Goal: Task Accomplishment & Management: Complete application form

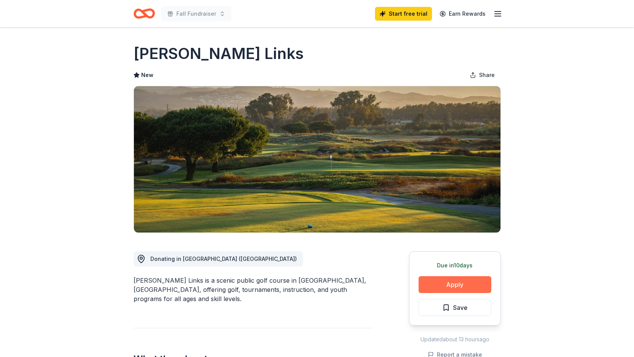
click at [457, 285] on button "Apply" at bounding box center [455, 284] width 73 height 17
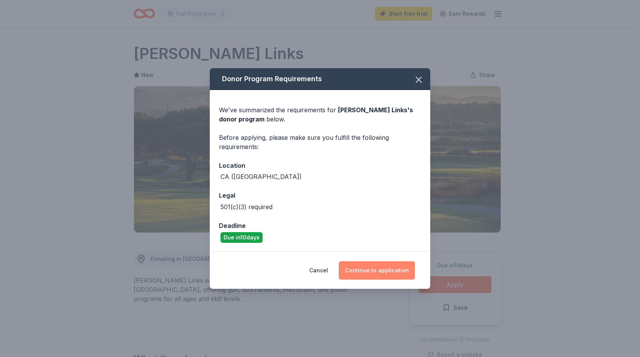
click at [361, 270] on button "Continue to application" at bounding box center [377, 270] width 76 height 18
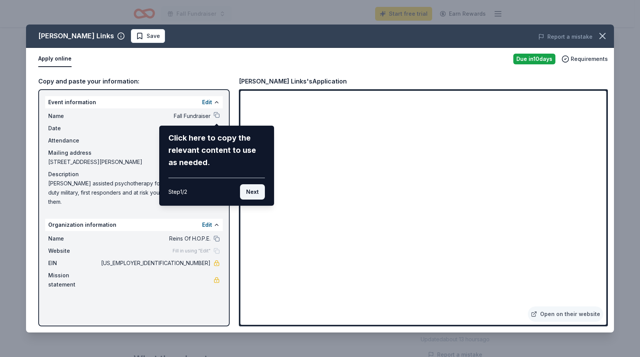
click at [253, 191] on button "Next" at bounding box center [252, 191] width 25 height 15
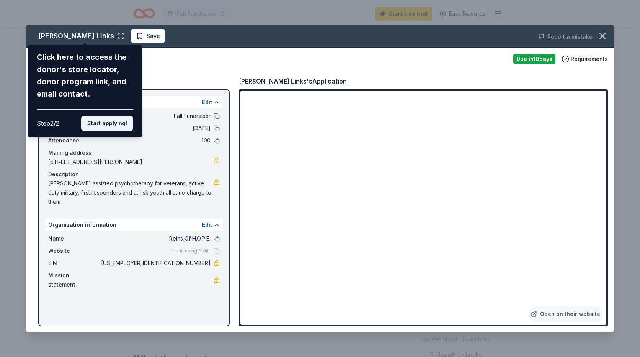
click at [102, 125] on button "Start applying!" at bounding box center [107, 123] width 52 height 15
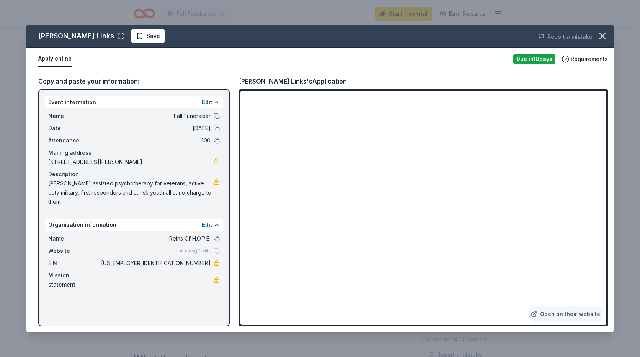
drag, startPoint x: 445, startPoint y: 32, endPoint x: 439, endPoint y: 15, distance: 17.8
click at [439, 15] on div "Olivas Links Save Report a mistake Apply online Due in 10 days Requirements Cop…" at bounding box center [320, 178] width 640 height 357
drag, startPoint x: 605, startPoint y: 129, endPoint x: 607, endPoint y: 144, distance: 15.1
click at [607, 144] on div "Olivas Links Save Report a mistake Apply online Due in 10 days Requirements Cop…" at bounding box center [320, 178] width 588 height 308
click at [605, 152] on div "Olivas Links Save Report a mistake Apply online Due in 10 days Requirements Cop…" at bounding box center [320, 178] width 588 height 308
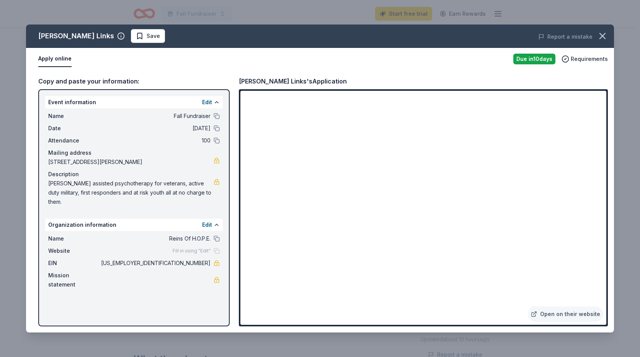
click at [60, 77] on div "Olivas Links Save Report a mistake Apply online Due in 10 days Requirements Cop…" at bounding box center [320, 178] width 588 height 308
click at [286, 79] on div "Olivas Links Save Report a mistake Apply online Due in 10 days Requirements Cop…" at bounding box center [320, 178] width 588 height 308
click at [566, 314] on link "Open on their website" at bounding box center [565, 313] width 75 height 15
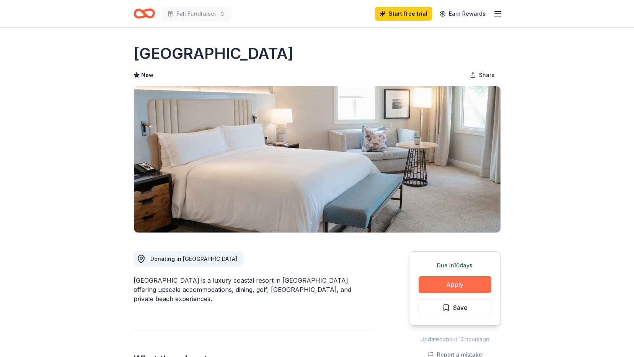
click at [442, 276] on button "Apply" at bounding box center [455, 284] width 73 height 17
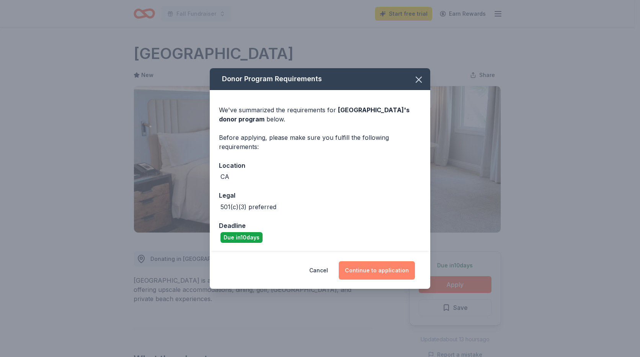
click at [367, 263] on button "Continue to application" at bounding box center [377, 270] width 76 height 18
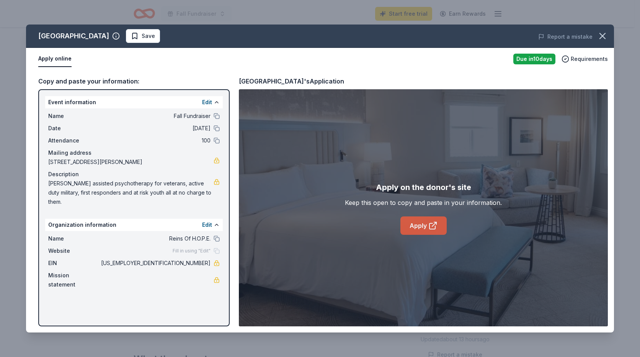
click at [423, 225] on link "Apply" at bounding box center [423, 225] width 46 height 18
